Goal: Information Seeking & Learning: Learn about a topic

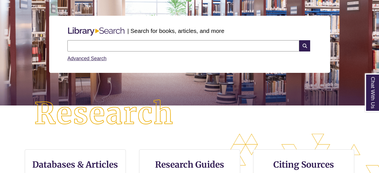
scroll to position [115, 0]
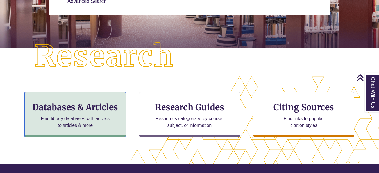
click at [74, 106] on h3 "Databases & Articles" at bounding box center [76, 107] width 92 height 11
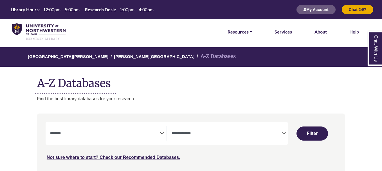
select select "Database Subject Filter"
select select "Database Types Filter"
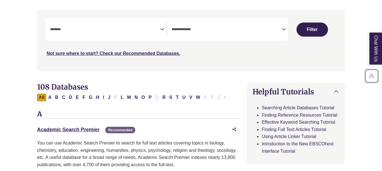
scroll to position [115, 0]
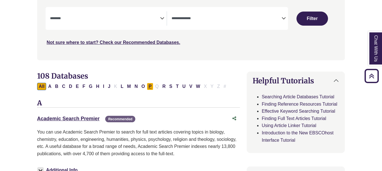
click at [149, 87] on button "P" at bounding box center [150, 86] width 6 height 7
select select "Database Subject Filter"
select select "Database Types Filter"
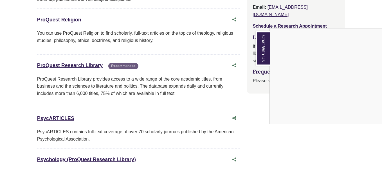
scroll to position [631, 0]
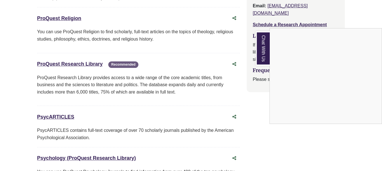
click at [60, 109] on div "Chat With Us" at bounding box center [191, 85] width 382 height 171
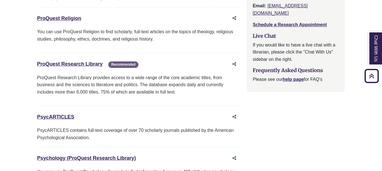
click at [52, 113] on div "PsycARTICLES This link opens in a new window" at bounding box center [133, 117] width 192 height 8
click at [55, 114] on link "PsycARTICLES This link opens in a new window" at bounding box center [55, 117] width 37 height 6
